Goal: Transaction & Acquisition: Purchase product/service

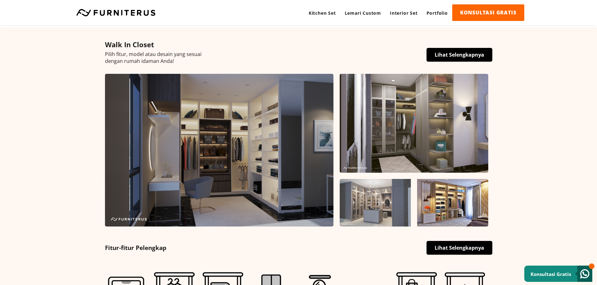
scroll to position [136, 0]
click at [472, 54] on link "Lihat Selengkapnya" at bounding box center [459, 55] width 66 height 14
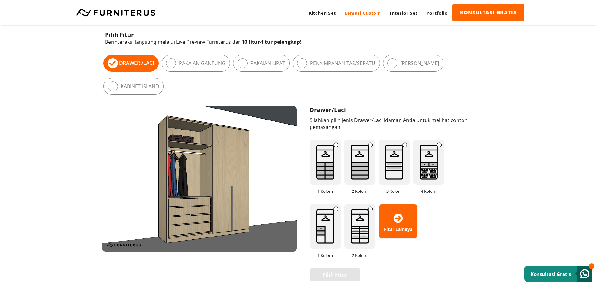
scroll to position [350, 0]
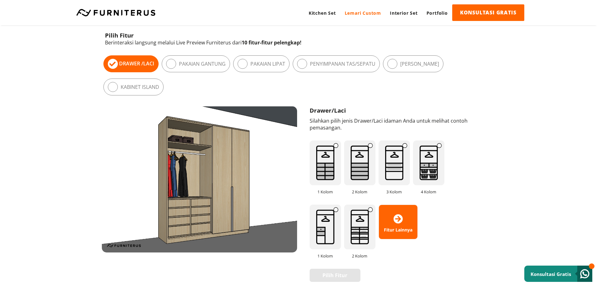
click at [208, 64] on label "Pakaian Gantung" at bounding box center [202, 63] width 47 height 7
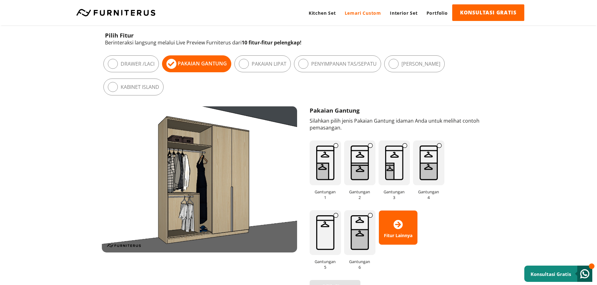
click at [287, 65] on div "Pakaian Lipat" at bounding box center [262, 63] width 56 height 17
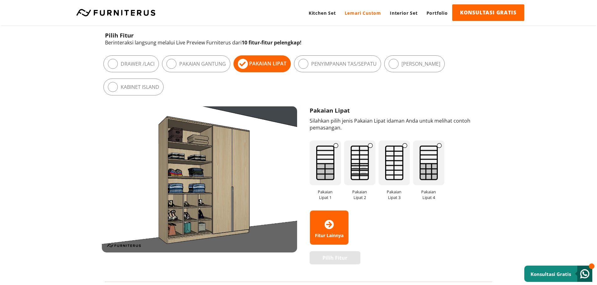
click at [321, 74] on div "Pilih Fitur Drawer / Laci Pakaian Gantung Pakaian Lipat Meja Rias" at bounding box center [297, 75] width 390 height 46
click at [335, 70] on div "Penyimpanan Tas/Sepatu" at bounding box center [337, 63] width 87 height 17
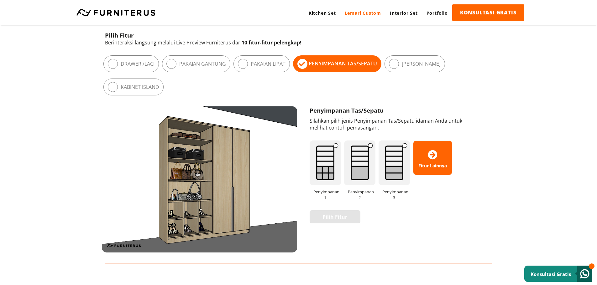
click at [408, 67] on label "[PERSON_NAME]" at bounding box center [420, 63] width 39 height 7
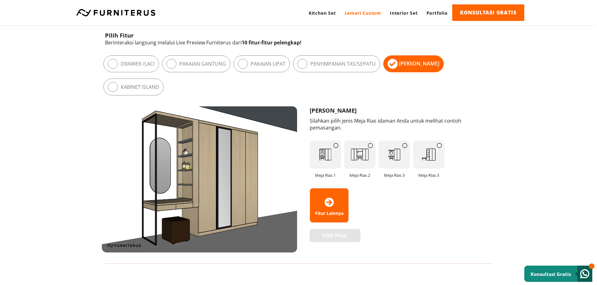
click at [136, 86] on label "Kabinet Island" at bounding box center [140, 87] width 39 height 7
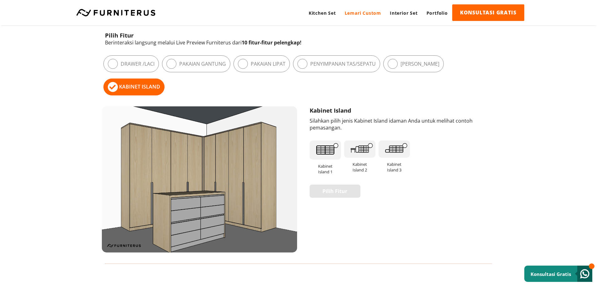
click at [362, 151] on img at bounding box center [359, 149] width 31 height 17
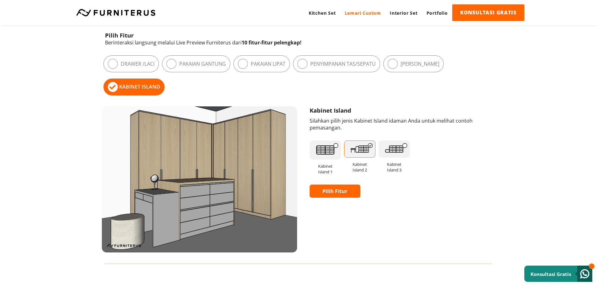
click at [396, 158] on span "Kabinet Island 3" at bounding box center [393, 167] width 31 height 19
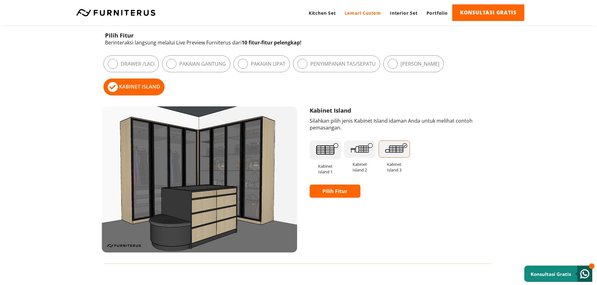
click at [315, 152] on img at bounding box center [324, 150] width 31 height 19
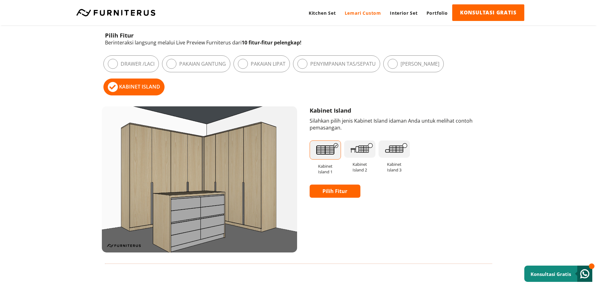
click at [334, 73] on div "Pilih Fitur Drawer / Laci Pakaian Gantung Pakaian Lipat Meja Rias" at bounding box center [297, 75] width 390 height 46
click at [156, 66] on div "Drawer / Laci" at bounding box center [130, 63] width 55 height 17
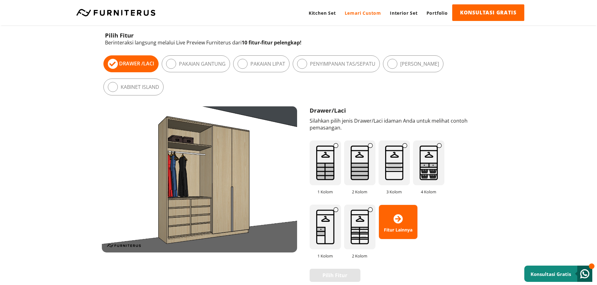
click at [360, 170] on img at bounding box center [359, 163] width 31 height 45
click at [391, 168] on img at bounding box center [393, 163] width 31 height 45
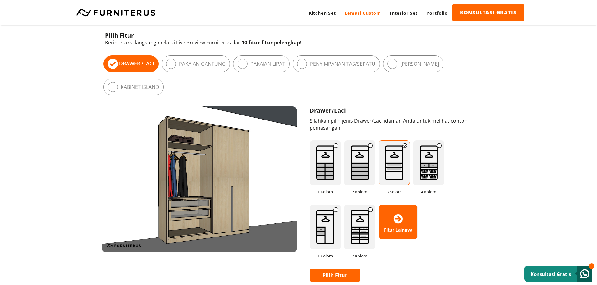
click at [427, 168] on img at bounding box center [428, 163] width 31 height 45
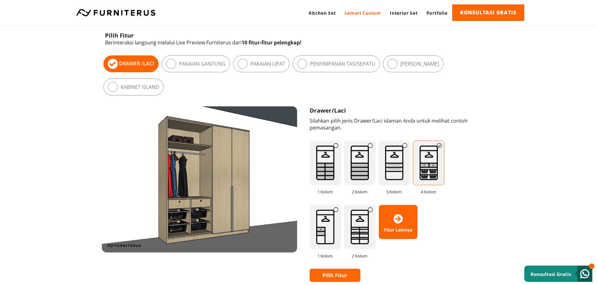
click at [370, 226] on img at bounding box center [359, 227] width 31 height 45
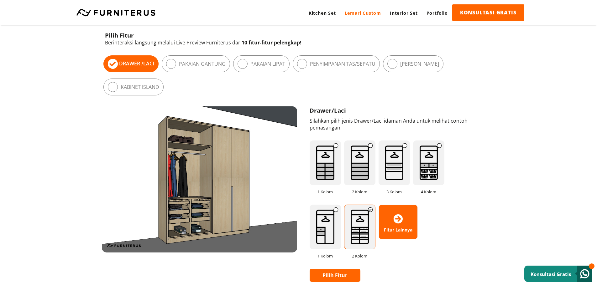
click at [326, 223] on img at bounding box center [324, 227] width 31 height 45
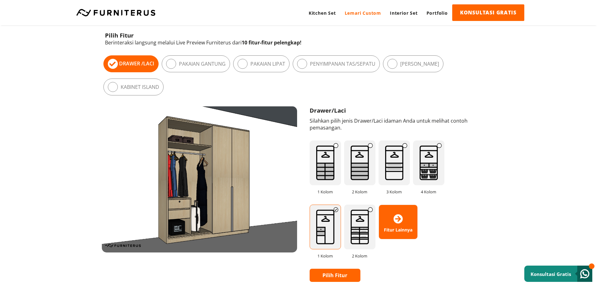
click at [329, 164] on img at bounding box center [324, 163] width 31 height 45
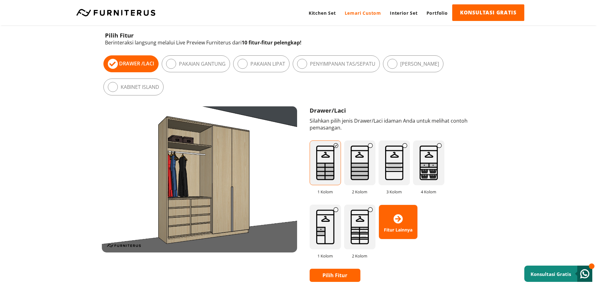
click at [203, 60] on div "Pakaian Gantung" at bounding box center [196, 63] width 68 height 17
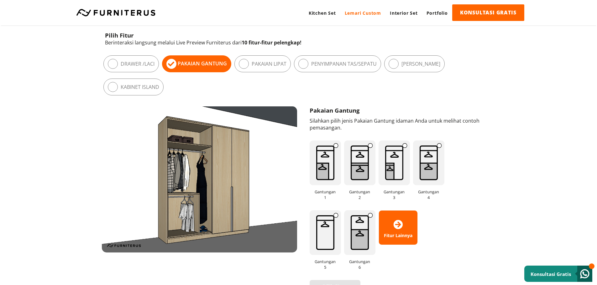
click at [355, 171] on img at bounding box center [359, 163] width 31 height 45
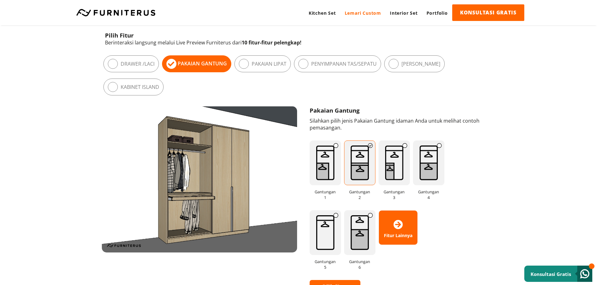
click at [330, 169] on img at bounding box center [324, 163] width 31 height 45
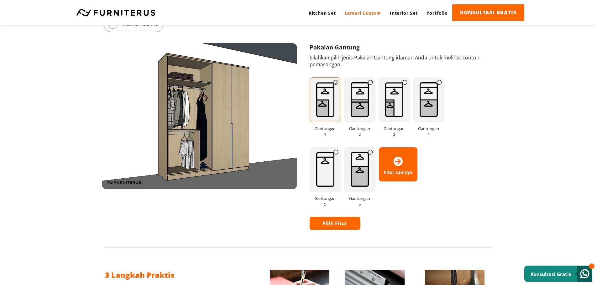
scroll to position [413, 0]
click at [330, 169] on img at bounding box center [324, 169] width 31 height 45
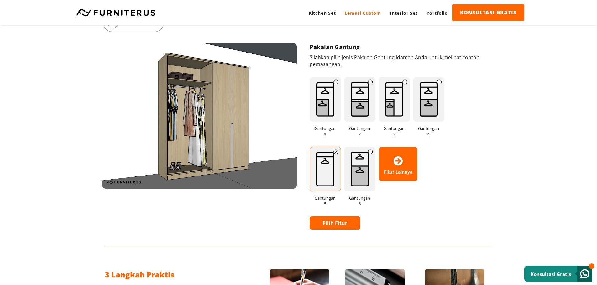
scroll to position [377, 0]
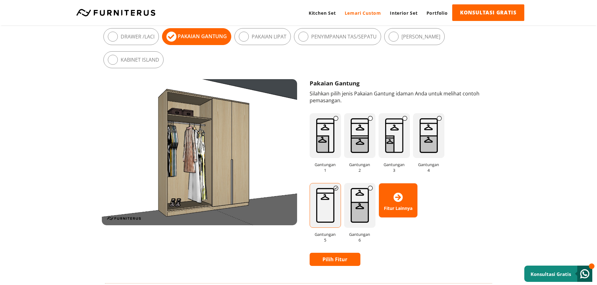
click at [400, 199] on icon at bounding box center [397, 197] width 9 height 9
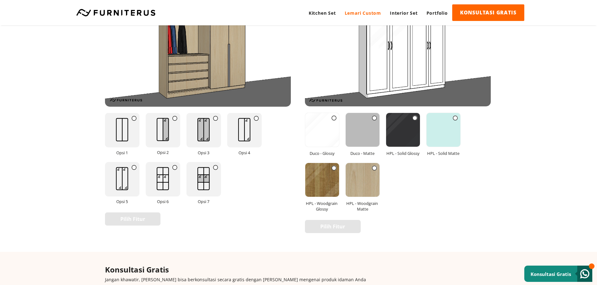
scroll to position [802, 0]
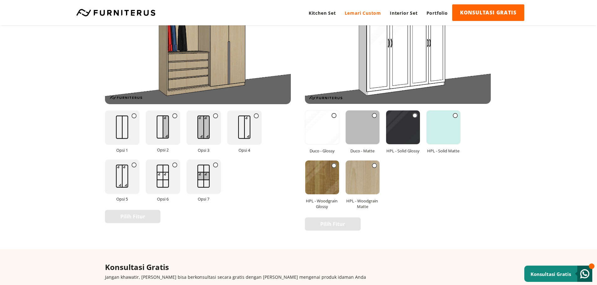
click at [406, 127] on img at bounding box center [403, 128] width 34 height 34
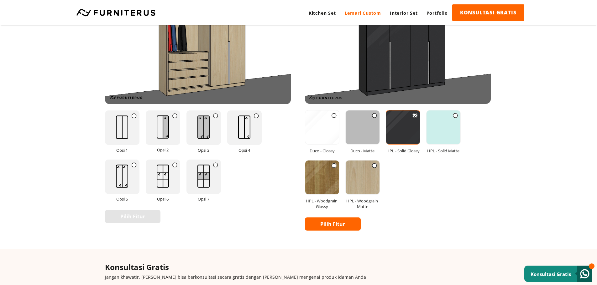
click at [371, 117] on img at bounding box center [362, 128] width 34 height 34
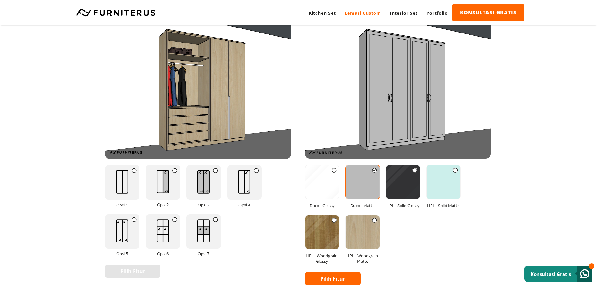
scroll to position [747, 0]
click at [446, 188] on img at bounding box center [443, 183] width 34 height 34
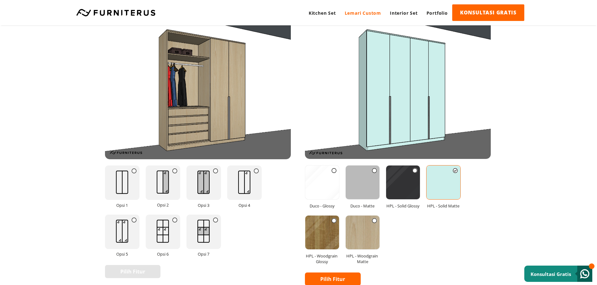
click at [368, 178] on img at bounding box center [362, 183] width 34 height 34
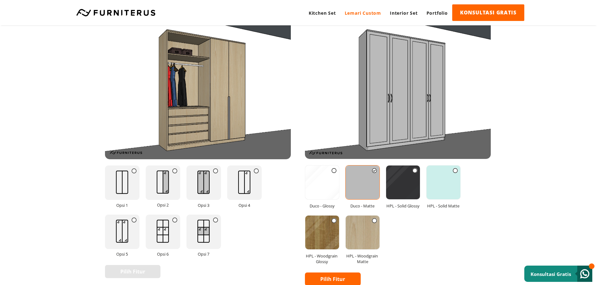
click at [325, 179] on img at bounding box center [322, 183] width 34 height 34
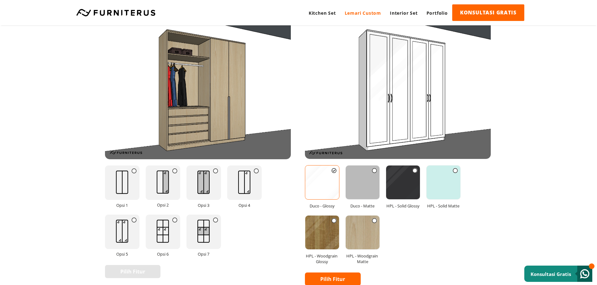
click at [325, 225] on img at bounding box center [322, 233] width 34 height 34
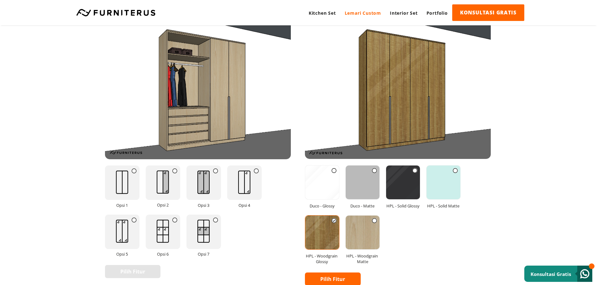
click at [364, 230] on img at bounding box center [362, 233] width 34 height 34
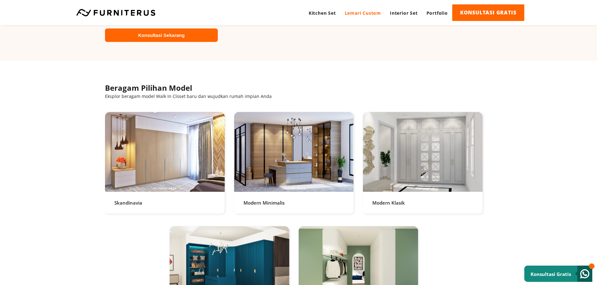
scroll to position [1174, 0]
click at [165, 150] on link at bounding box center [165, 163] width 120 height 102
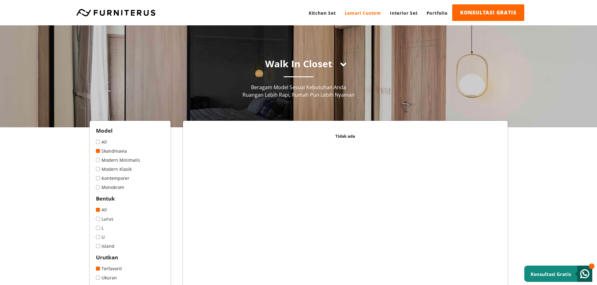
click at [96, 143] on span at bounding box center [98, 142] width 4 height 4
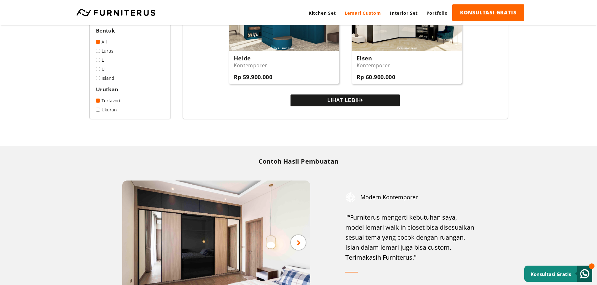
scroll to position [636, 0]
